Goal: Information Seeking & Learning: Learn about a topic

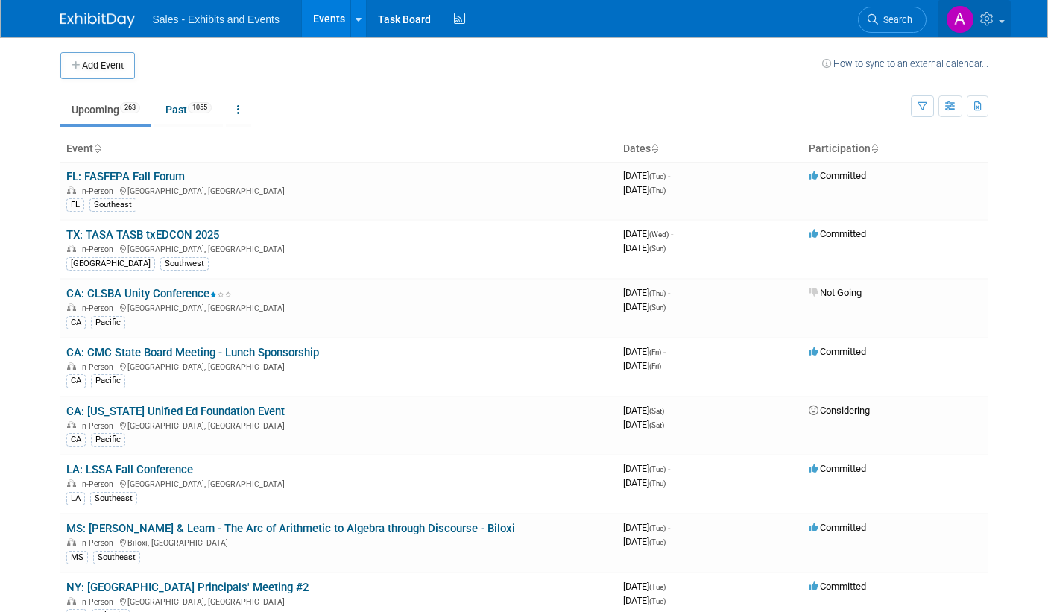
click at [969, 16] on img at bounding box center [960, 19] width 28 height 28
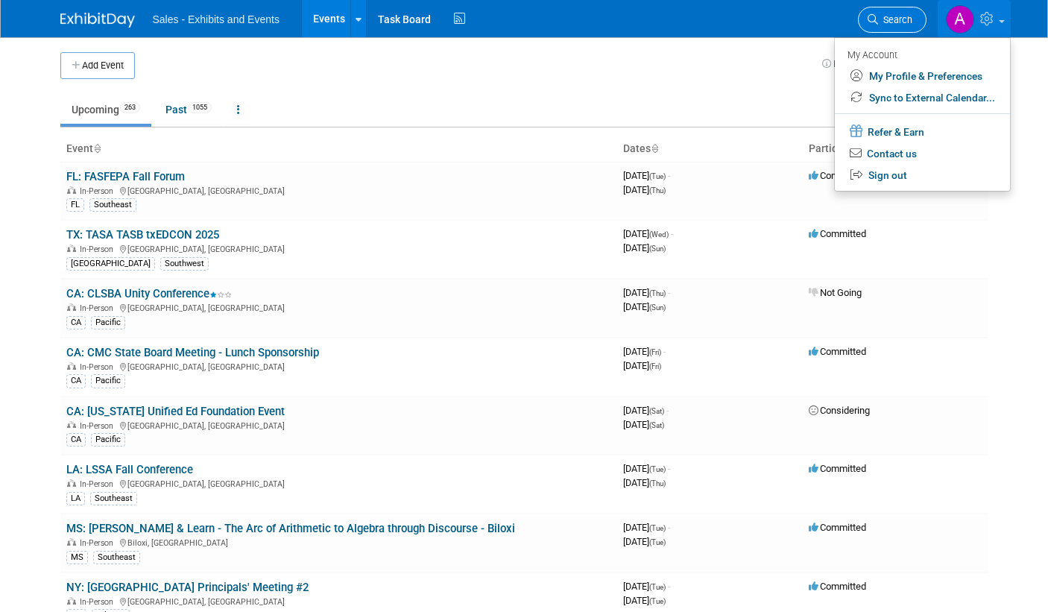
click at [879, 15] on span "Search" at bounding box center [895, 19] width 34 height 11
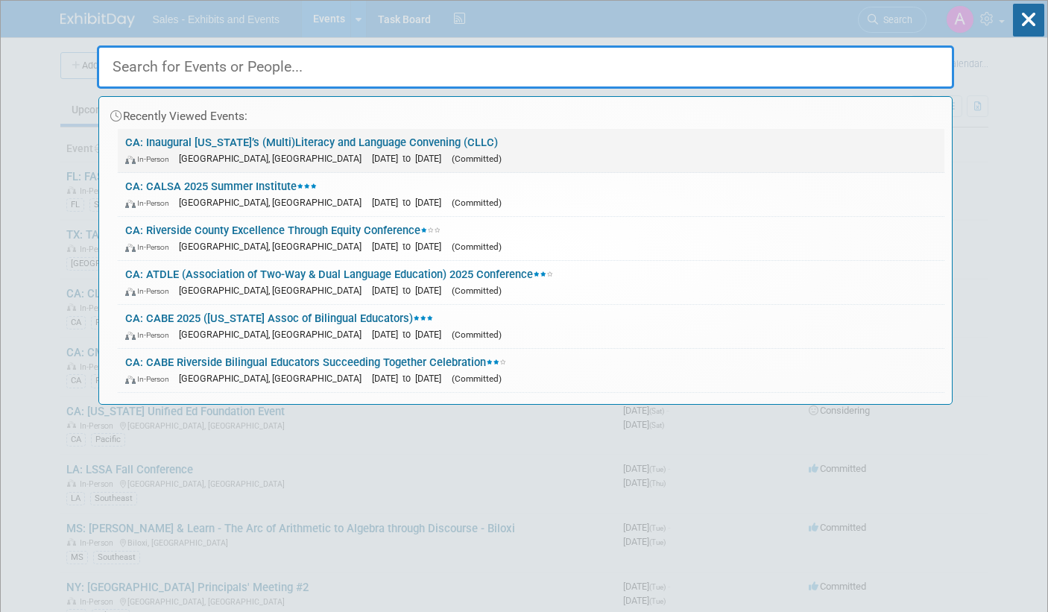
click at [312, 141] on link "CA: Inaugural California’s (Multi)Literacy and Language Convening (CLLC) In-Per…" at bounding box center [531, 150] width 827 height 43
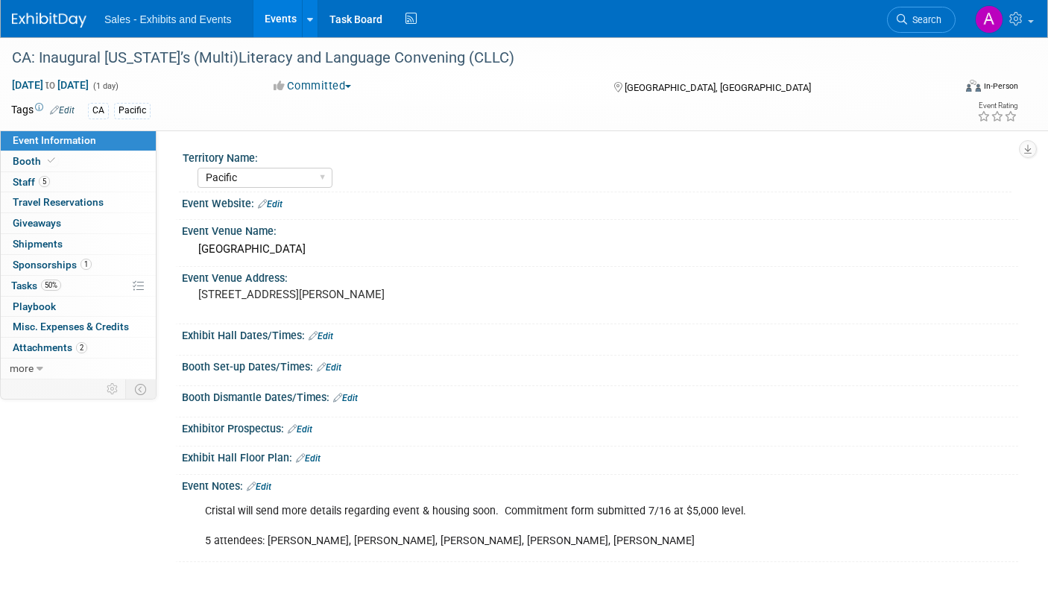
select select "Pacific"
click at [48, 353] on link "2 Attachments 2" at bounding box center [78, 348] width 155 height 20
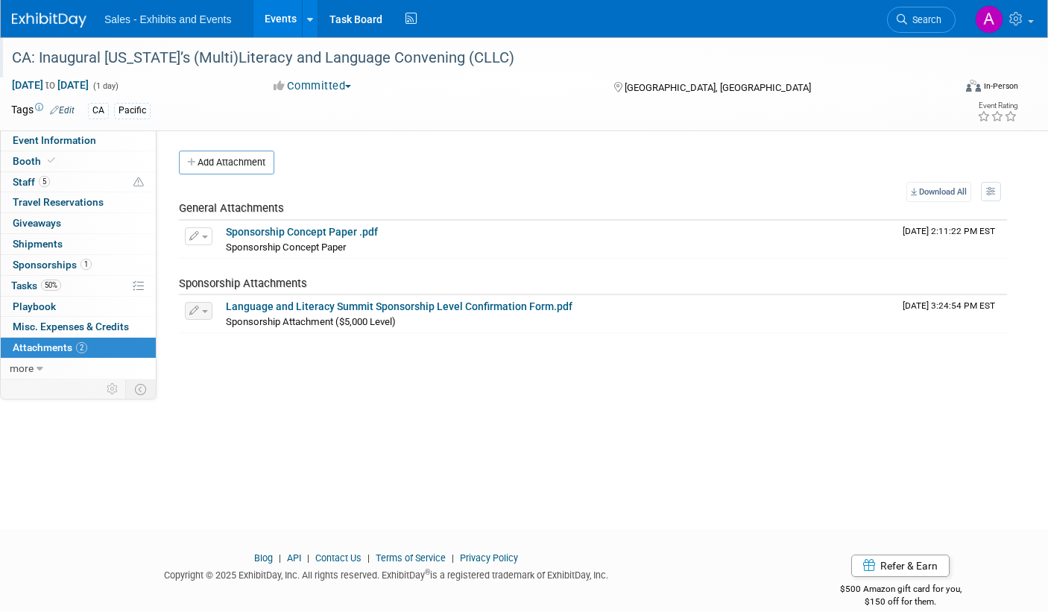
drag, startPoint x: 41, startPoint y: 53, endPoint x: 522, endPoint y: 62, distance: 480.8
click at [522, 62] on div "CA: Inaugural [US_STATE]’s (Multi)Literacy and Language Convening (CLLC)" at bounding box center [470, 58] width 926 height 27
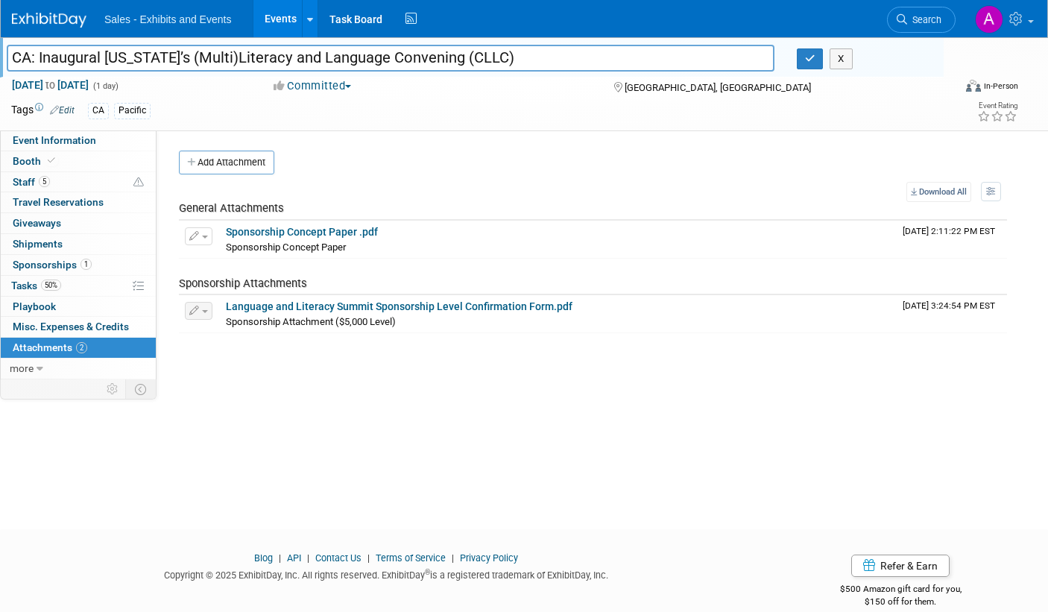
drag, startPoint x: 504, startPoint y: 63, endPoint x: -16, endPoint y: 57, distance: 519.6
click at [0, 57] on html "Sales - Exhibits and Events Events Add Event Bulk Upload Events Shareable Event…" at bounding box center [524, 306] width 1048 height 612
